Goal: Find specific page/section: Find specific page/section

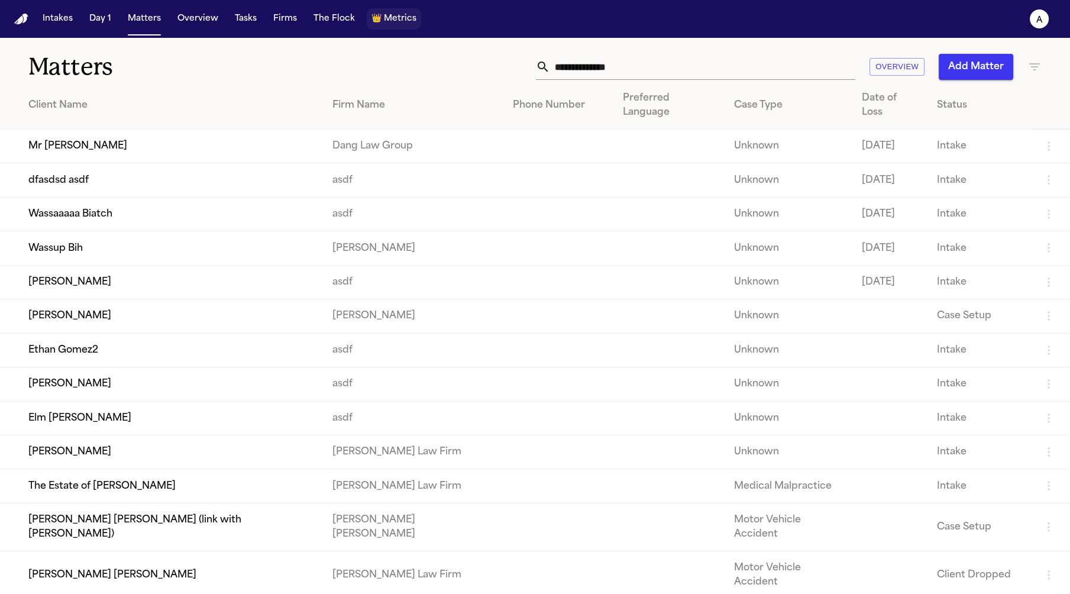
click at [389, 18] on span "Metrics" at bounding box center [400, 19] width 33 height 12
